Goal: Transaction & Acquisition: Purchase product/service

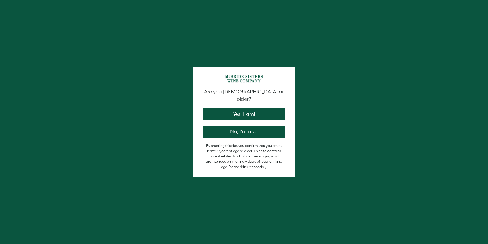
click at [215, 108] on button "Yes, I am!" at bounding box center [244, 114] width 82 height 12
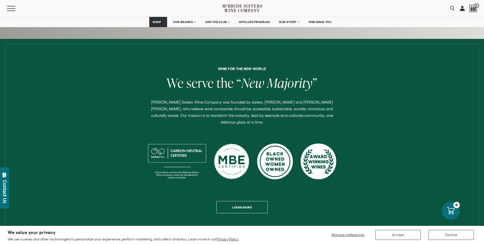
scroll to position [179, 0]
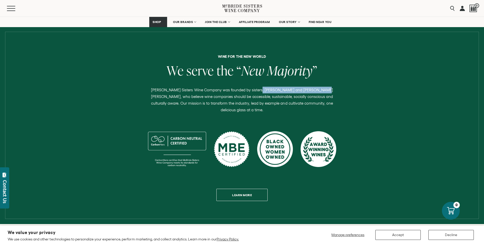
drag, startPoint x: 312, startPoint y: 90, endPoint x: 252, endPoint y: 90, distance: 60.5
click at [252, 90] on p "McBride Sisters Wine Company was founded by sisters, Robin McBride and Andréa M…" at bounding box center [242, 100] width 192 height 27
drag, startPoint x: 252, startPoint y: 90, endPoint x: 242, endPoint y: 89, distance: 10.0
click at [242, 89] on p "McBride Sisters Wine Company was founded by sisters, Robin McBride and Andréa M…" at bounding box center [242, 100] width 192 height 27
drag, startPoint x: 244, startPoint y: 89, endPoint x: 300, endPoint y: 88, distance: 56.4
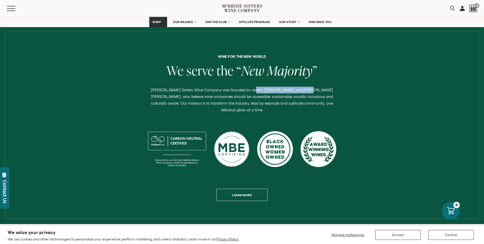
click at [300, 88] on p "McBride Sisters Wine Company was founded by sisters, Robin McBride and Andréa M…" at bounding box center [242, 100] width 192 height 27
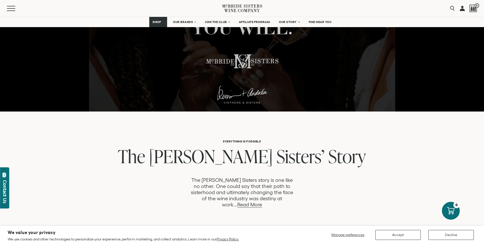
scroll to position [204, 0]
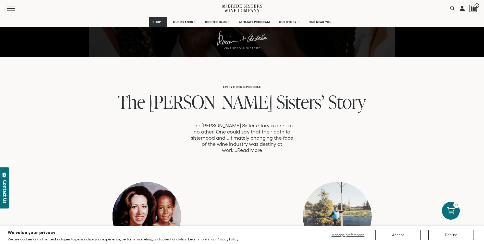
click at [262, 147] on link "Read More" at bounding box center [249, 150] width 25 height 6
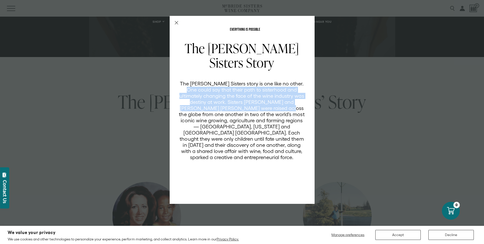
drag, startPoint x: 185, startPoint y: 92, endPoint x: 247, endPoint y: 107, distance: 64.5
click at [247, 107] on p "The [PERSON_NAME] Sisters story is one like no other. One could say that their …" at bounding box center [242, 120] width 126 height 80
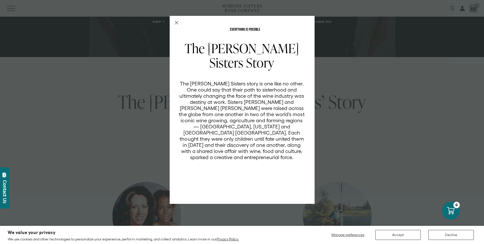
click at [210, 115] on p "The [PERSON_NAME] Sisters story is one like no other. One could say that their …" at bounding box center [242, 120] width 126 height 80
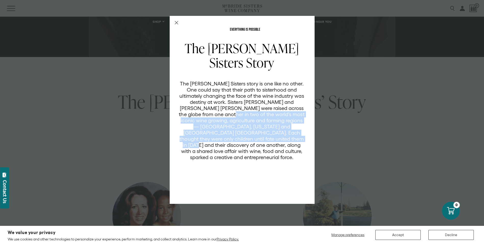
drag, startPoint x: 188, startPoint y: 113, endPoint x: 247, endPoint y: 136, distance: 63.3
click at [247, 136] on p "The [PERSON_NAME] Sisters story is one like no other. One could say that their …" at bounding box center [242, 120] width 126 height 80
click at [353, 123] on div "EVERYTHING IS POSSIBLE The McBride Sisters Story The McBride Sisters story is o…" at bounding box center [242, 122] width 484 height 244
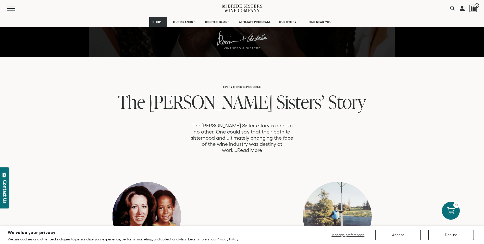
click at [262, 147] on link "Read More" at bounding box center [249, 150] width 25 height 6
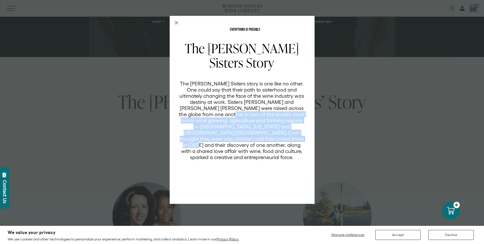
scroll to position [0, 0]
click at [344, 131] on div "EVERYTHING IS POSSIBLE The McBride Sisters Story The McBride Sisters story is o…" at bounding box center [242, 122] width 484 height 244
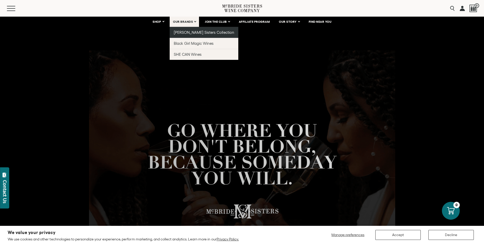
click at [187, 36] on link "[PERSON_NAME] Sisters Collection" at bounding box center [204, 32] width 69 height 11
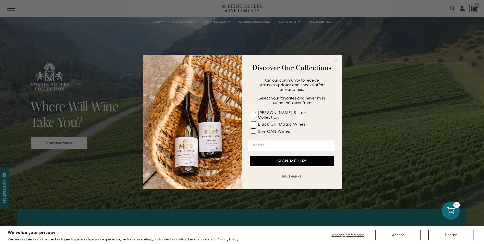
click at [336, 63] on circle "Close dialog" at bounding box center [336, 60] width 6 height 6
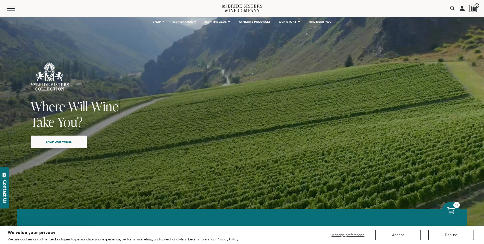
click at [63, 141] on span "Shop our wines" at bounding box center [59, 141] width 44 height 10
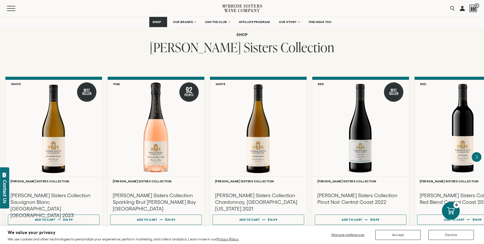
scroll to position [411, 0]
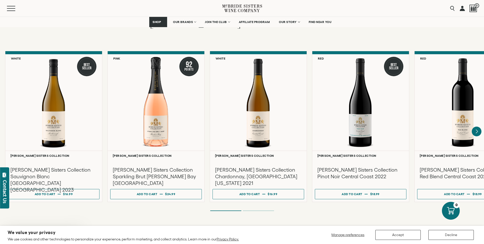
click at [257, 210] on li "Page dot 2" at bounding box center [258, 210] width 31 height 1
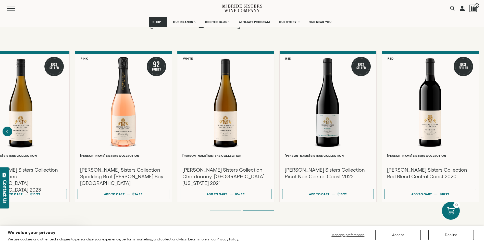
click at [233, 209] on ol at bounding box center [242, 210] width 204 height 2
click at [232, 204] on div "**********" at bounding box center [242, 131] width 484 height 160
click at [232, 210] on li "Page dot 1" at bounding box center [225, 210] width 31 height 1
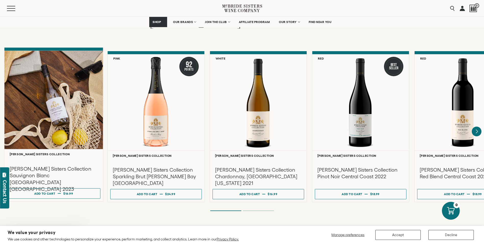
click at [72, 127] on div at bounding box center [53, 100] width 99 height 98
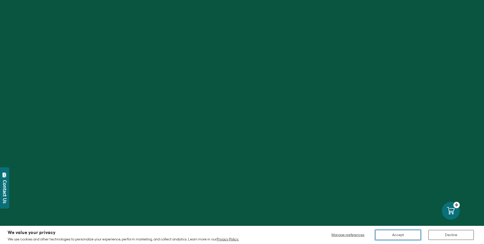
click at [397, 235] on button "Accept" at bounding box center [398, 234] width 45 height 10
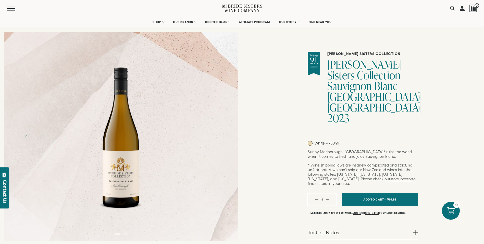
scroll to position [26, 0]
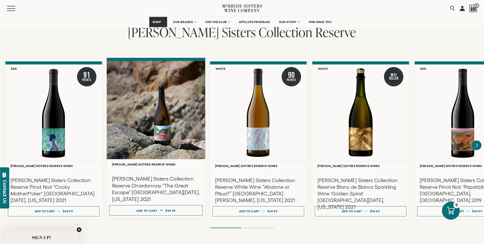
scroll to position [820, 0]
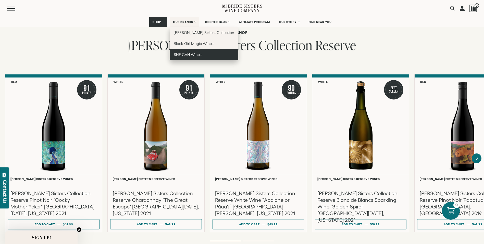
click at [180, 57] on link "SHE CAN Wines" at bounding box center [204, 54] width 69 height 11
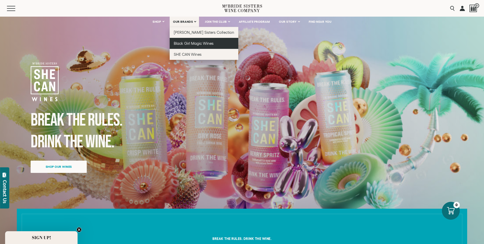
click at [196, 45] on span "Black Girl Magic Wines" at bounding box center [194, 43] width 40 height 4
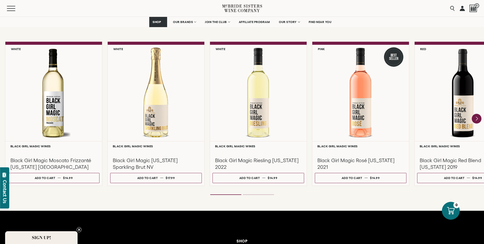
scroll to position [434, 0]
